Goal: Find specific page/section: Find specific page/section

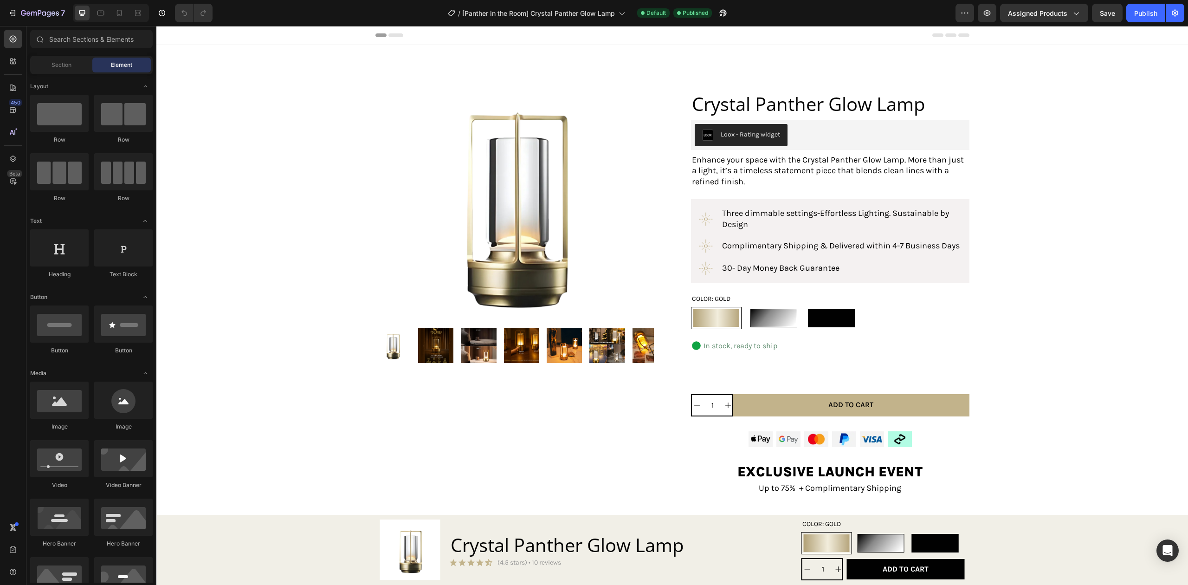
radio input "false"
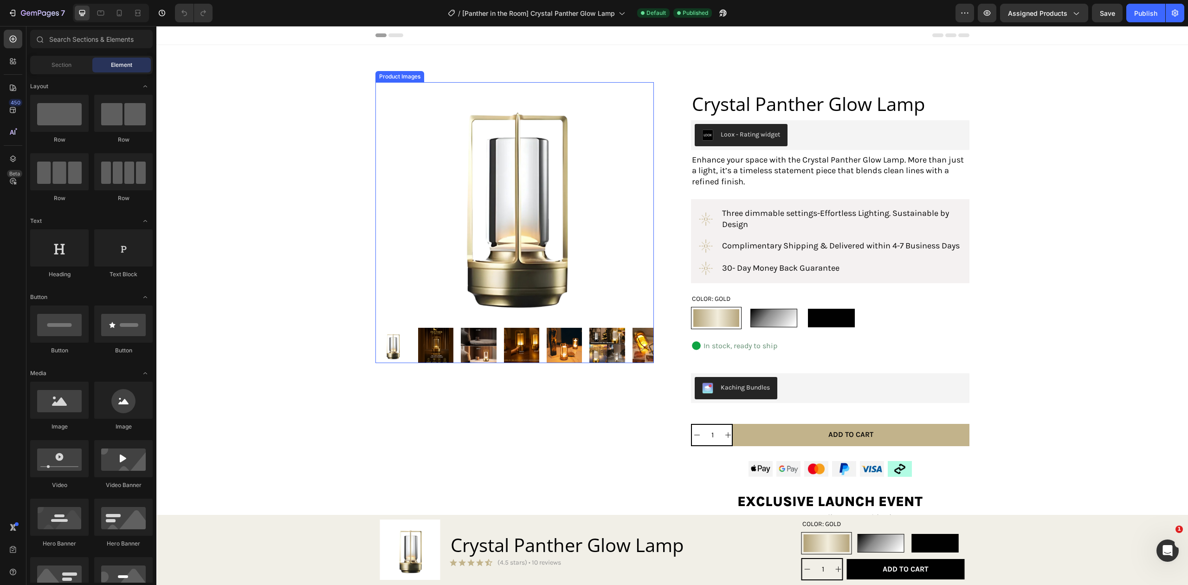
click at [470, 346] on img at bounding box center [478, 345] width 35 height 35
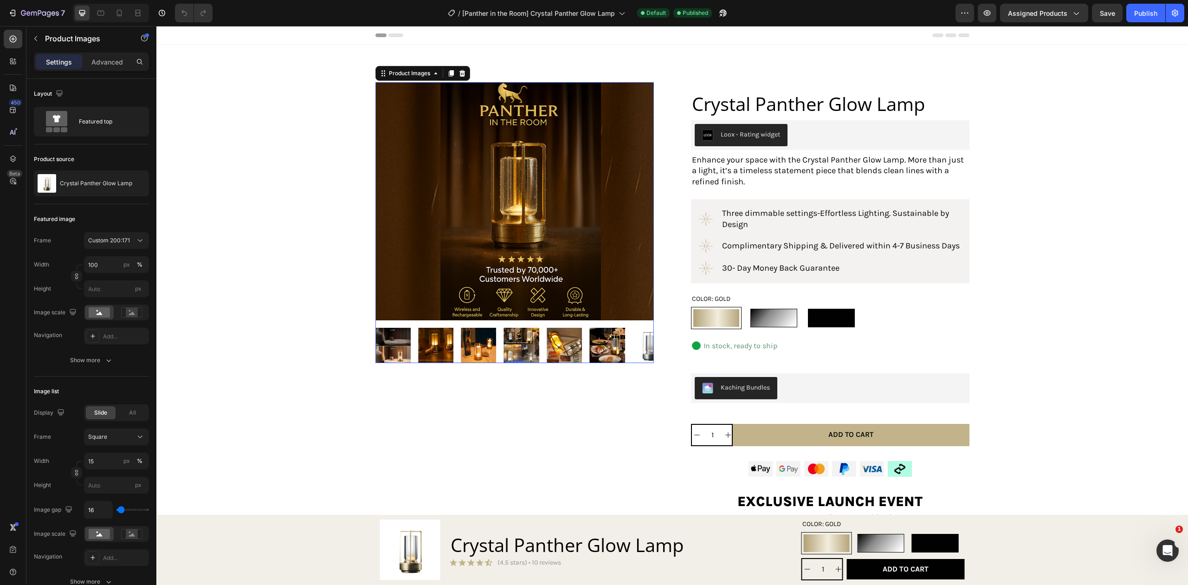
click at [392, 346] on img at bounding box center [392, 345] width 35 height 35
click at [428, 345] on img at bounding box center [435, 345] width 35 height 35
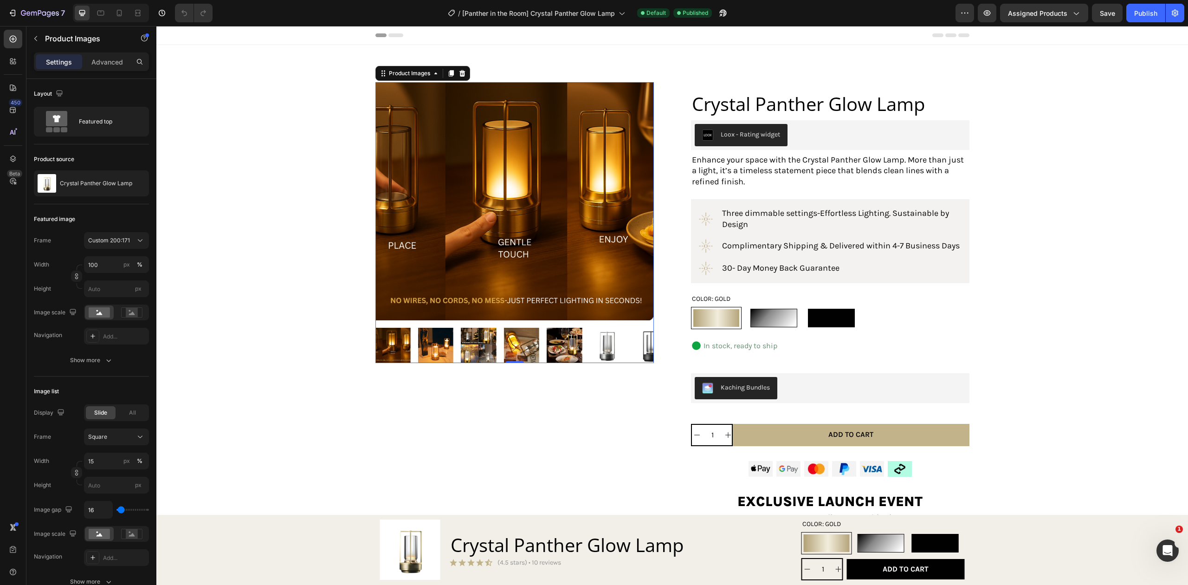
click at [510, 257] on img at bounding box center [515, 201] width 279 height 238
click at [79, 182] on p "Crystal Panther Glow Lamp" at bounding box center [96, 183] width 72 height 6
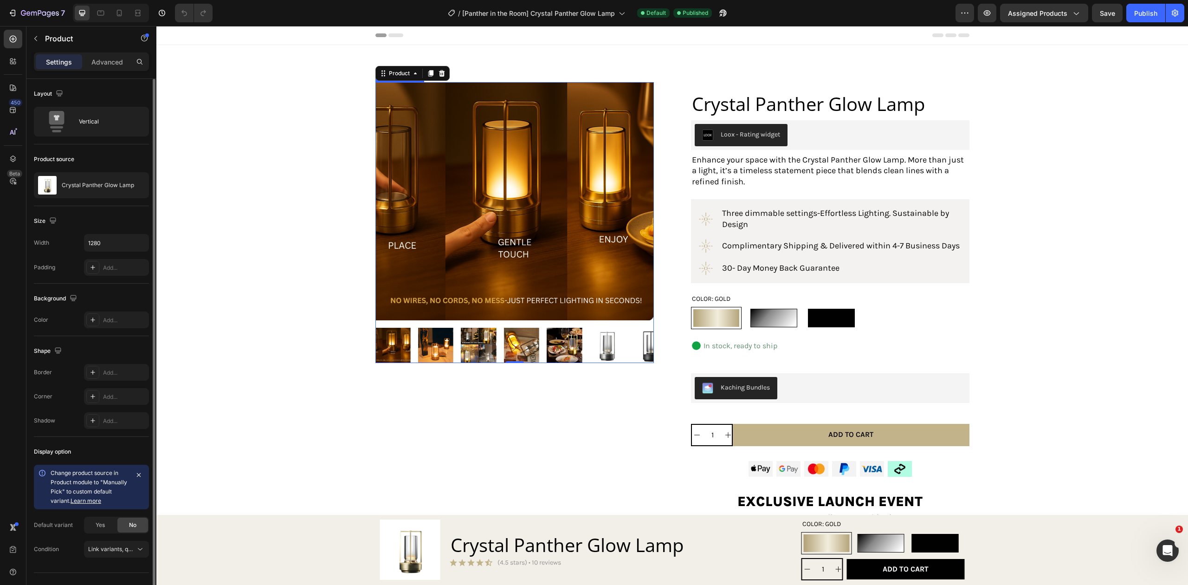
click at [435, 355] on img at bounding box center [435, 345] width 35 height 35
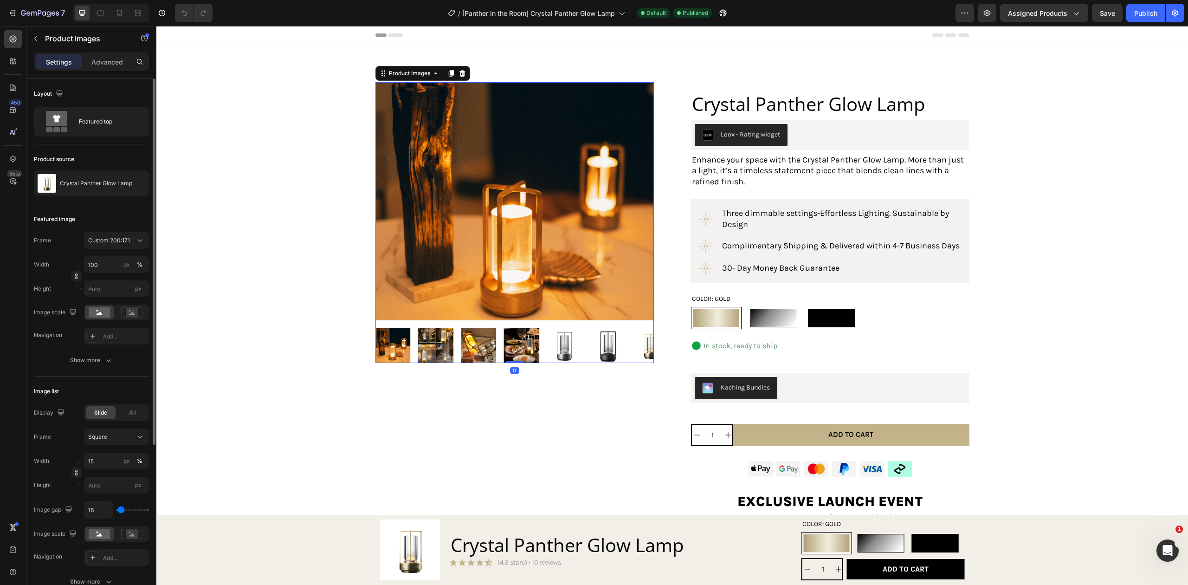
click at [435, 353] on img at bounding box center [435, 345] width 35 height 35
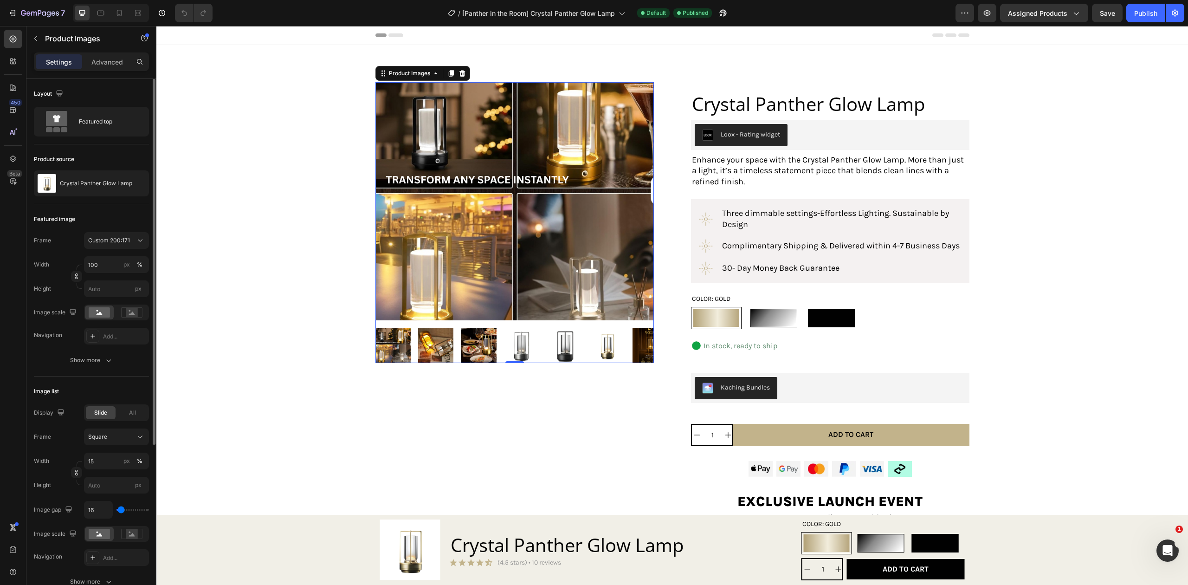
click at [435, 353] on img at bounding box center [435, 345] width 35 height 35
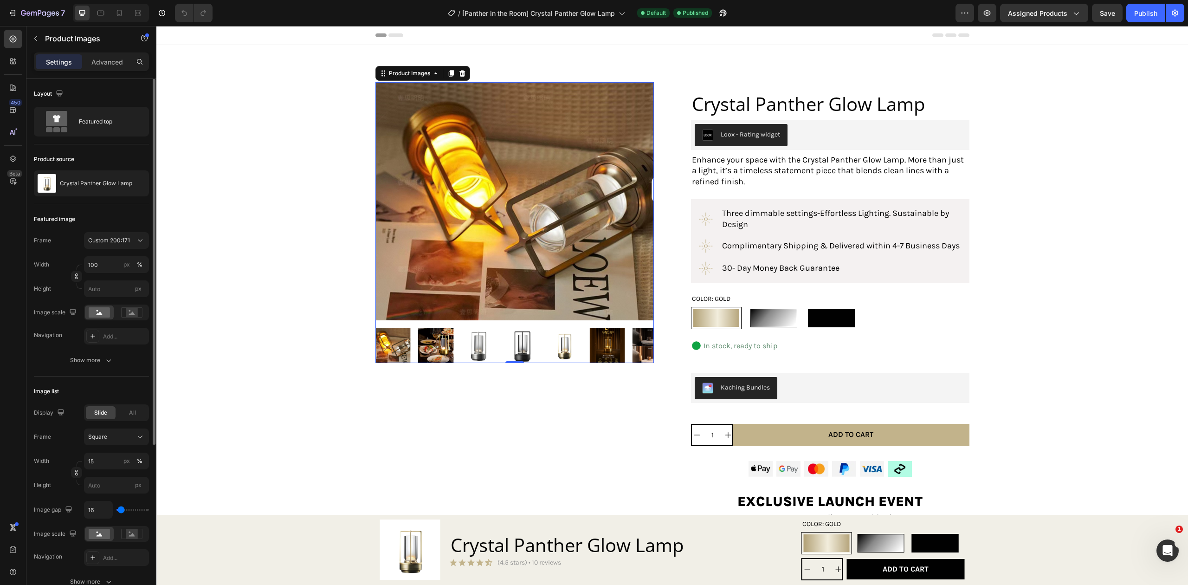
click at [424, 356] on img at bounding box center [435, 345] width 35 height 35
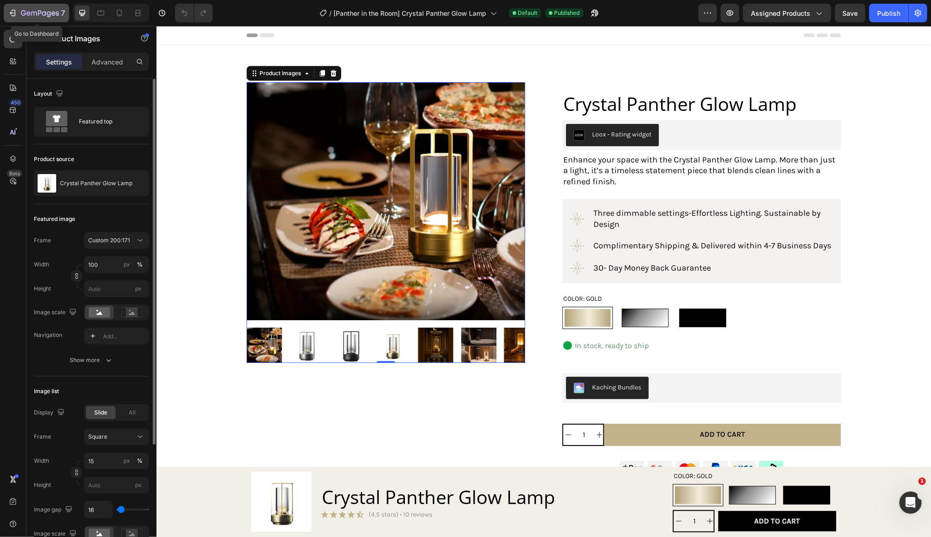
click at [31, 17] on icon "button" at bounding box center [40, 14] width 38 height 8
